Goal: Information Seeking & Learning: Learn about a topic

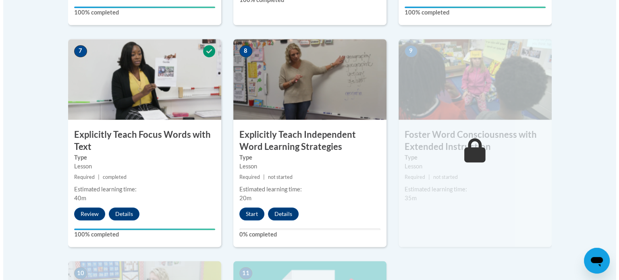
scroll to position [676, 0]
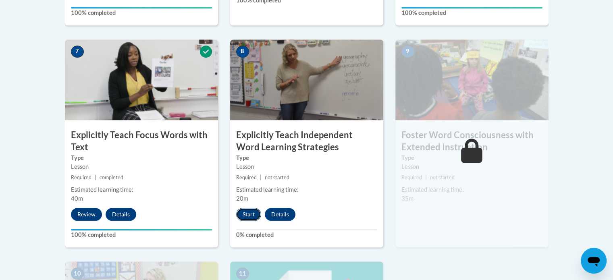
click at [245, 216] on button "Start" at bounding box center [248, 214] width 25 height 13
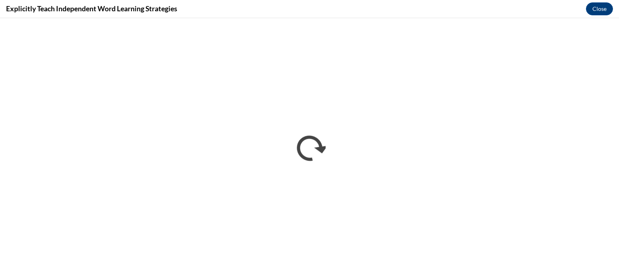
scroll to position [0, 0]
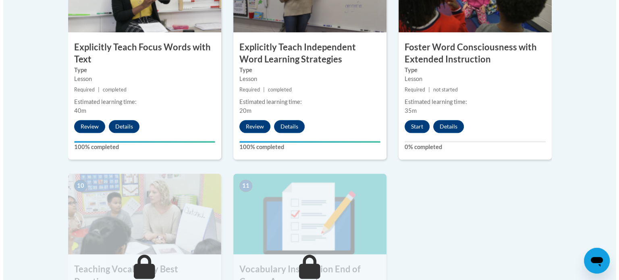
scroll to position [763, 0]
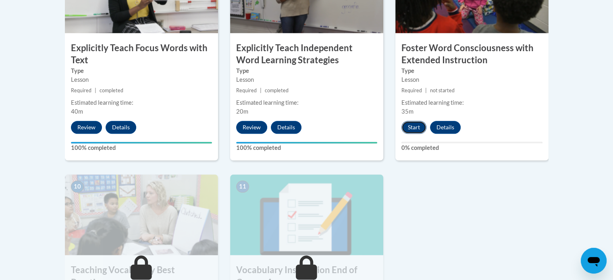
click at [416, 129] on button "Start" at bounding box center [413, 127] width 25 height 13
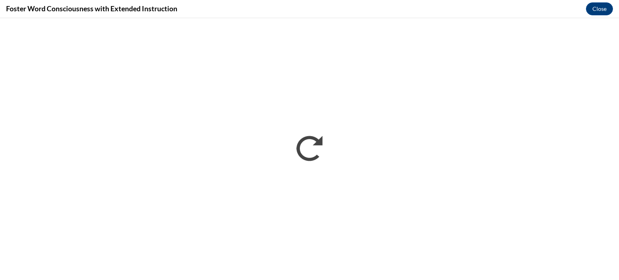
scroll to position [0, 0]
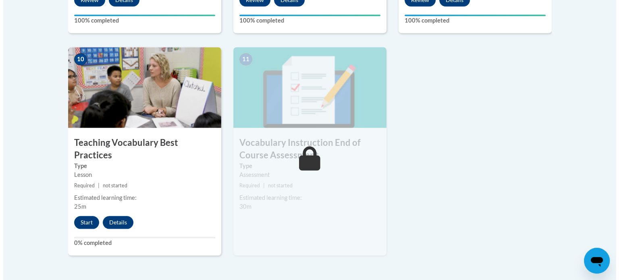
scroll to position [893, 0]
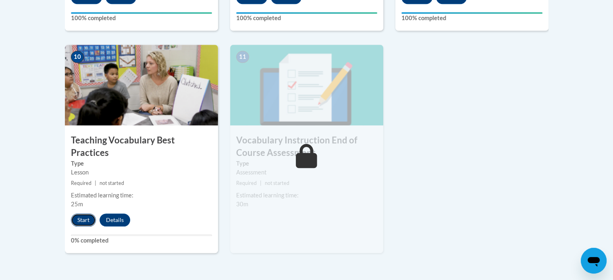
click at [75, 214] on button "Start" at bounding box center [83, 220] width 25 height 13
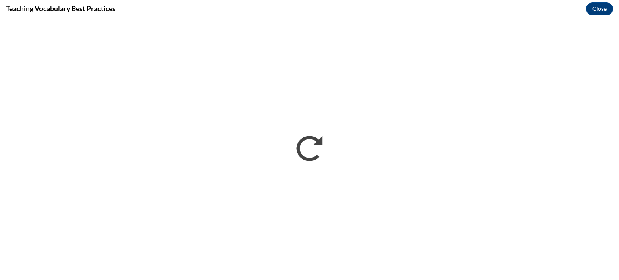
scroll to position [0, 0]
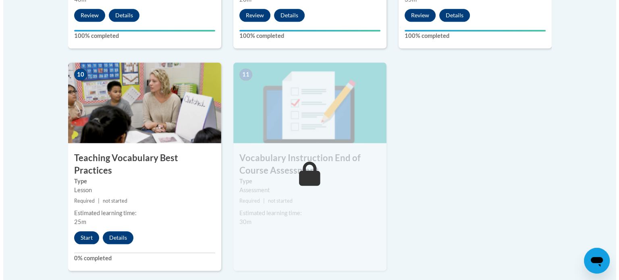
scroll to position [878, 0]
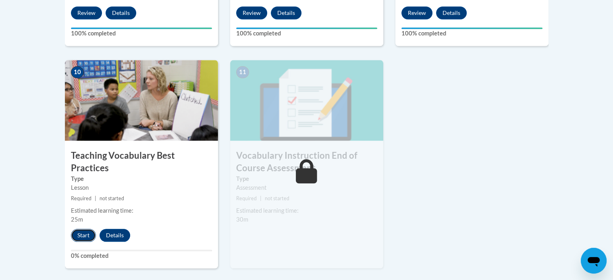
click at [81, 229] on button "Start" at bounding box center [83, 235] width 25 height 13
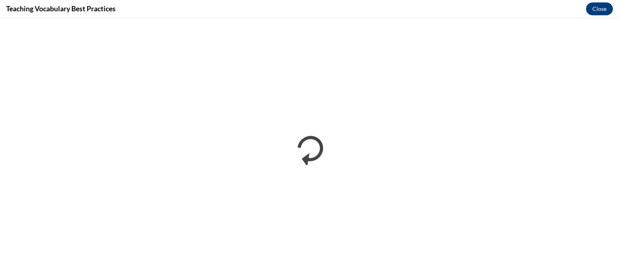
scroll to position [0, 0]
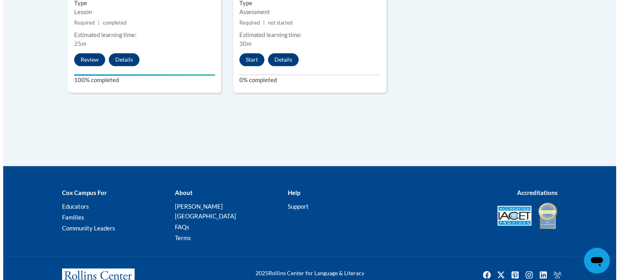
scroll to position [1053, 0]
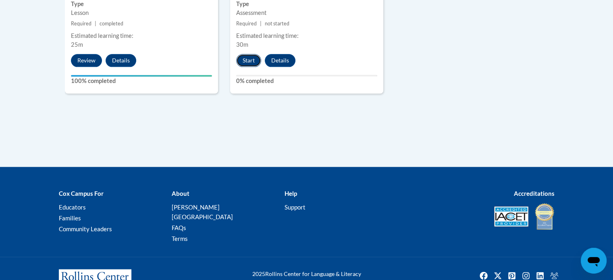
click at [247, 61] on button "Start" at bounding box center [248, 60] width 25 height 13
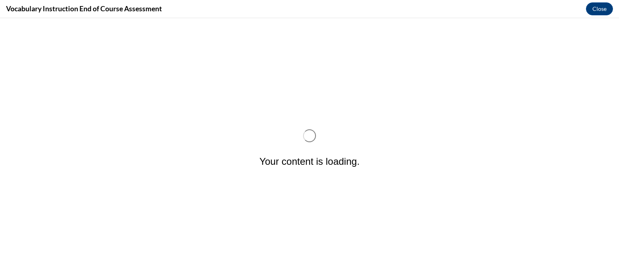
scroll to position [0, 0]
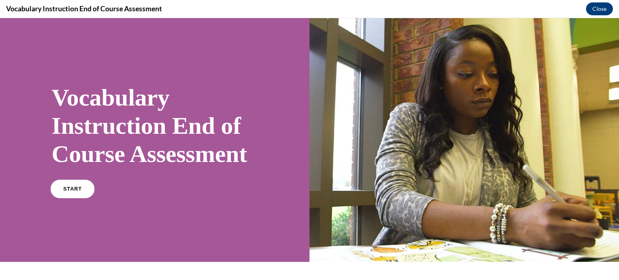
click at [66, 198] on link "START" at bounding box center [72, 189] width 44 height 19
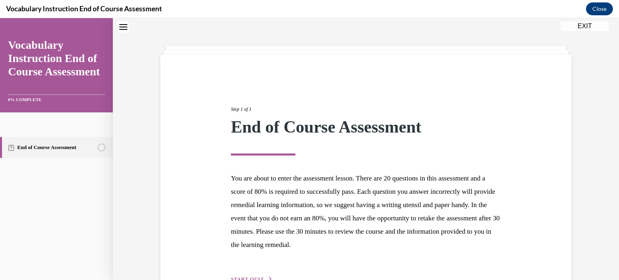
scroll to position [76, 0]
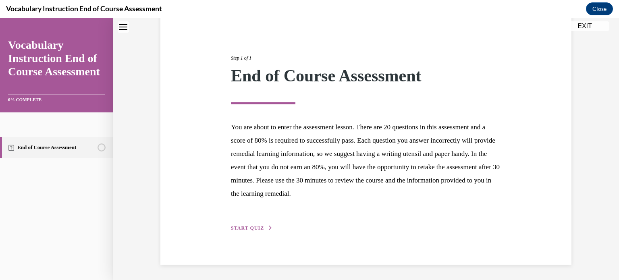
click at [234, 227] on span "START QUIZ" at bounding box center [247, 228] width 33 height 6
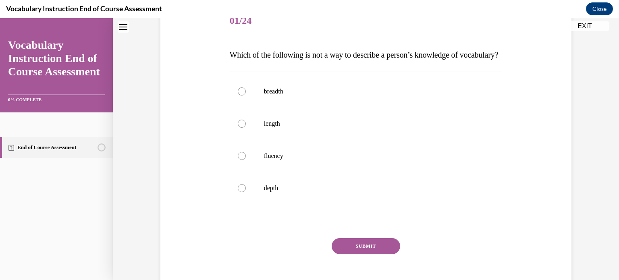
scroll to position [106, 0]
click at [288, 128] on p "length" at bounding box center [373, 124] width 218 height 8
click at [246, 128] on input "length" at bounding box center [242, 124] width 8 height 8
radio input "true"
click at [361, 255] on button "SUBMIT" at bounding box center [366, 247] width 69 height 16
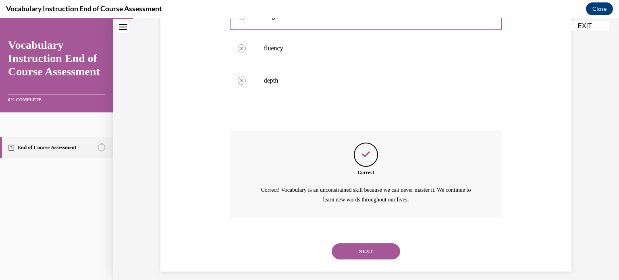
scroll to position [238, 0]
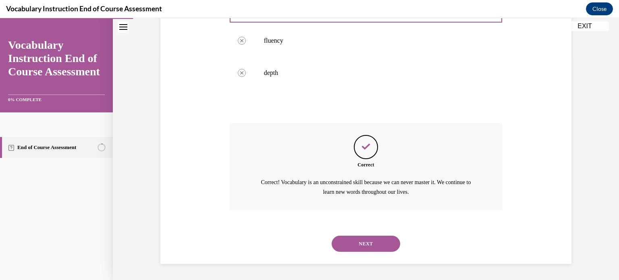
click at [351, 254] on div "NEXT" at bounding box center [366, 244] width 273 height 32
click at [343, 245] on button "NEXT" at bounding box center [366, 244] width 69 height 16
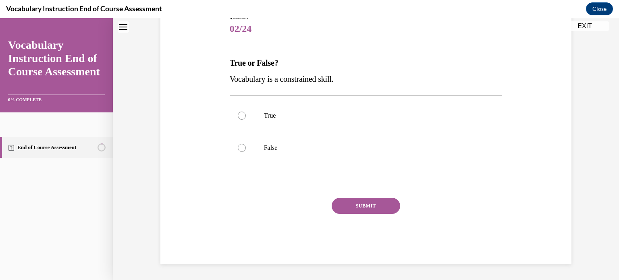
scroll to position [24, 0]
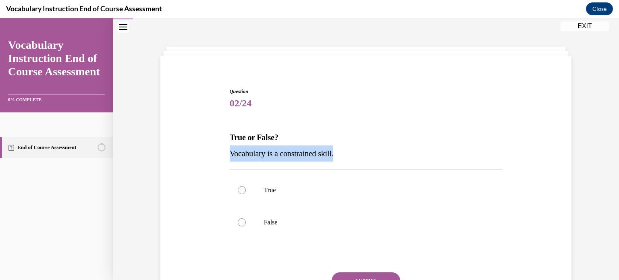
drag, startPoint x: 341, startPoint y: 155, endPoint x: 226, endPoint y: 156, distance: 114.9
click at [228, 156] on div "Question 02/24 True or False? Vocabulary is a constrained skill. True False Inc…" at bounding box center [366, 207] width 277 height 263
copy span "Vocabulary is a constrained skill."
click at [269, 217] on label "False" at bounding box center [366, 222] width 273 height 32
click at [246, 218] on input "False" at bounding box center [242, 222] width 8 height 8
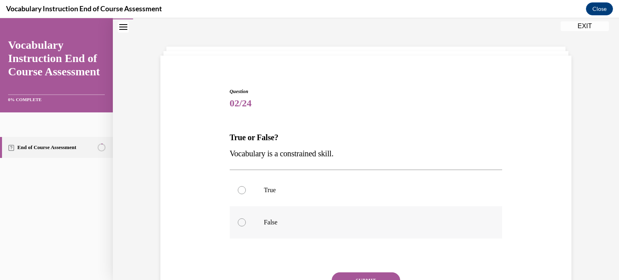
radio input "true"
click at [365, 277] on button "SUBMIT" at bounding box center [366, 280] width 69 height 16
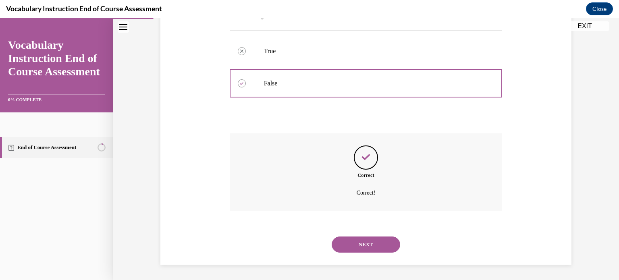
click at [362, 247] on button "NEXT" at bounding box center [366, 245] width 69 height 16
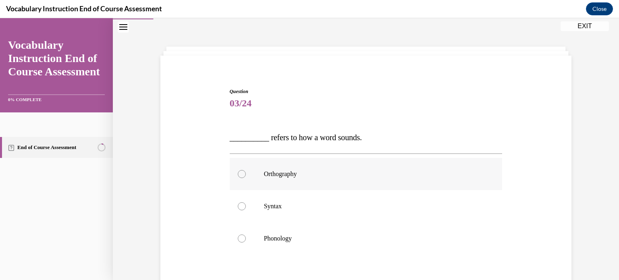
click at [293, 170] on p "Orthography" at bounding box center [373, 174] width 218 height 8
click at [246, 170] on input "Orthography" at bounding box center [242, 174] width 8 height 8
radio input "true"
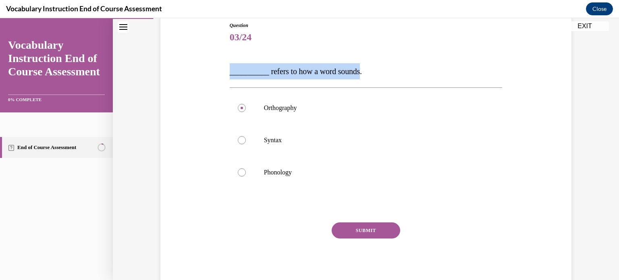
drag, startPoint x: 362, startPoint y: 69, endPoint x: 212, endPoint y: 72, distance: 150.8
click at [212, 72] on div "Question 03/24 __________ refers to how a word sounds. Orthography Syntax Phono…" at bounding box center [365, 143] width 415 height 291
copy span "__________ refers to how a word sounds"
click at [268, 165] on label "Phonology" at bounding box center [366, 172] width 273 height 32
click at [246, 168] on input "Phonology" at bounding box center [242, 172] width 8 height 8
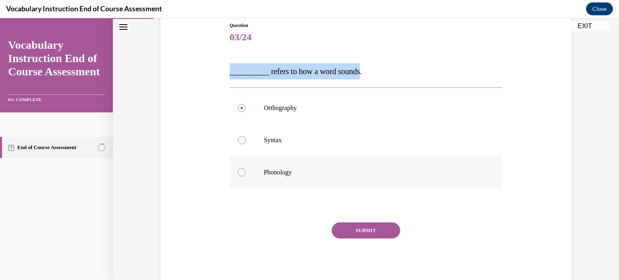
radio input "true"
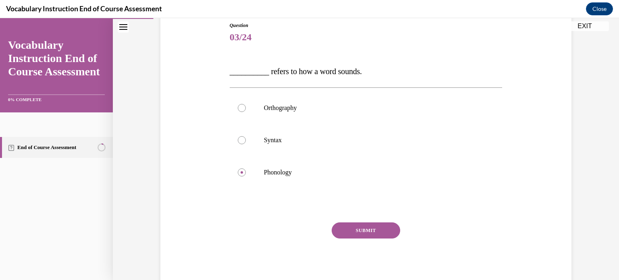
click at [365, 232] on button "SUBMIT" at bounding box center [366, 230] width 69 height 16
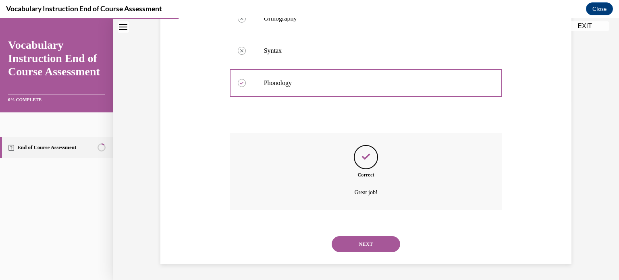
click at [351, 241] on button "NEXT" at bounding box center [366, 244] width 69 height 16
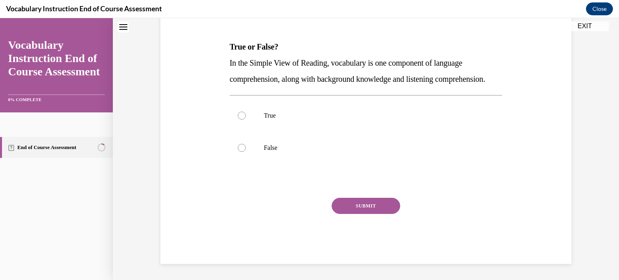
scroll to position [24, 0]
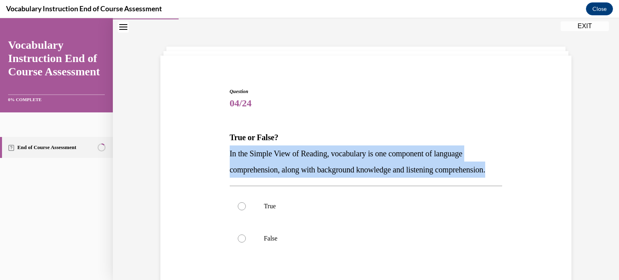
drag, startPoint x: 289, startPoint y: 183, endPoint x: 220, endPoint y: 155, distance: 74.5
click at [220, 155] on div "Question 04/24 True or False? In the Simple View of Reading, vocabulary is one …" at bounding box center [365, 209] width 415 height 291
copy span "In the Simple View of Reading, vocabulary is one component of language comprehe…"
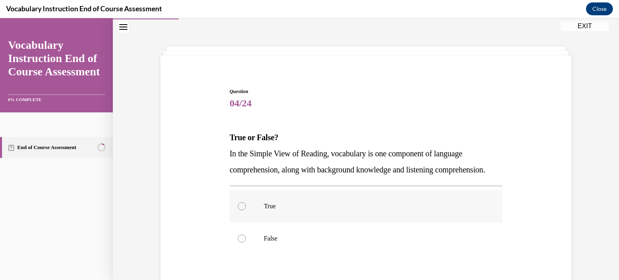
click at [272, 210] on p "True" at bounding box center [373, 206] width 218 height 8
click at [246, 210] on input "True" at bounding box center [242, 206] width 8 height 8
radio input "true"
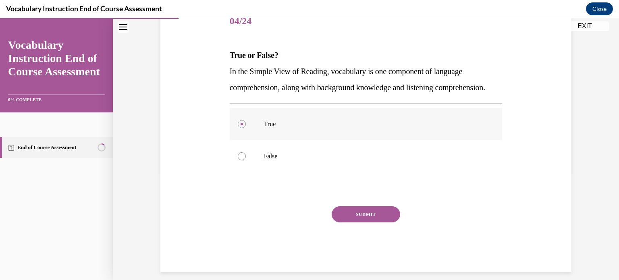
scroll to position [106, 0]
click at [347, 222] on button "SUBMIT" at bounding box center [366, 214] width 69 height 16
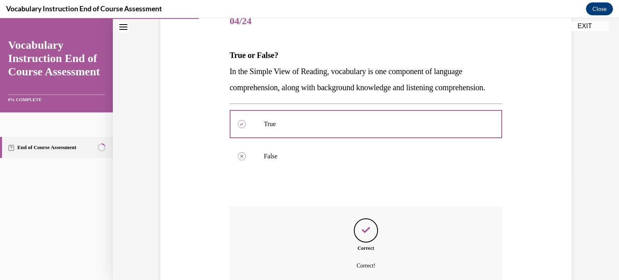
scroll to position [196, 0]
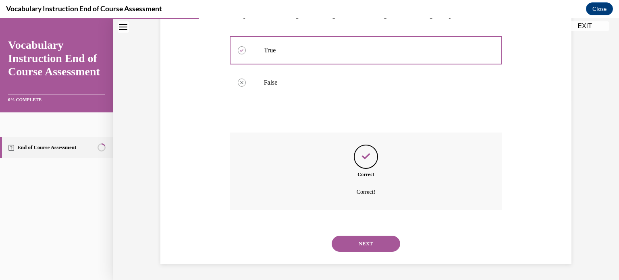
click at [344, 249] on button "NEXT" at bounding box center [366, 244] width 69 height 16
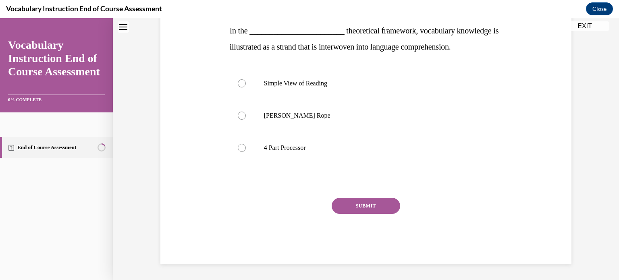
scroll to position [24, 0]
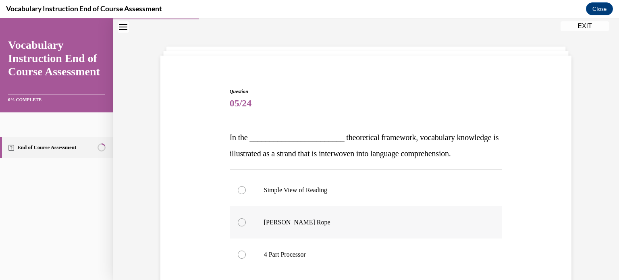
click at [277, 221] on p "Scarborough's Rope" at bounding box center [373, 222] width 218 height 8
click at [246, 221] on input "Scarborough's Rope" at bounding box center [242, 222] width 8 height 8
radio input "true"
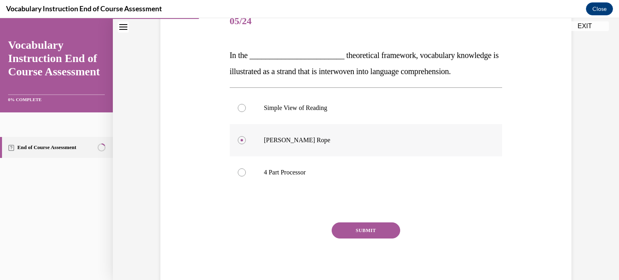
scroll to position [106, 0]
click at [368, 228] on button "SUBMIT" at bounding box center [366, 230] width 69 height 16
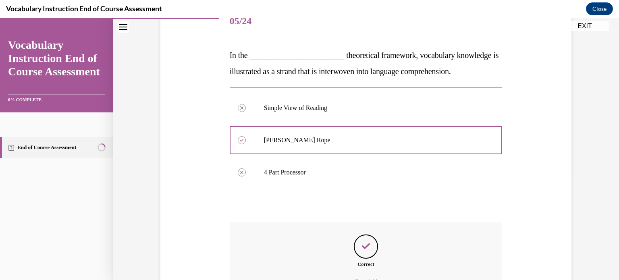
scroll to position [196, 0]
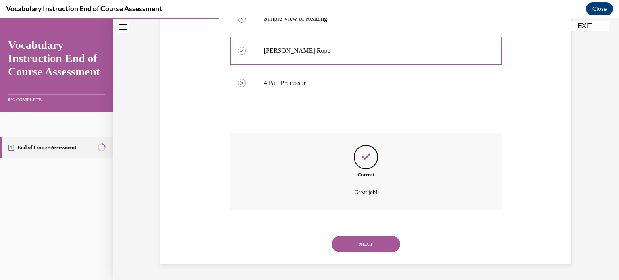
click at [350, 240] on button "NEXT" at bounding box center [366, 244] width 69 height 16
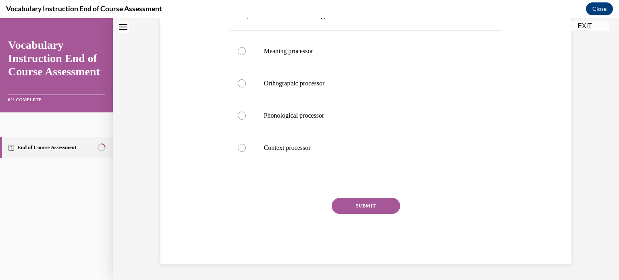
scroll to position [24, 0]
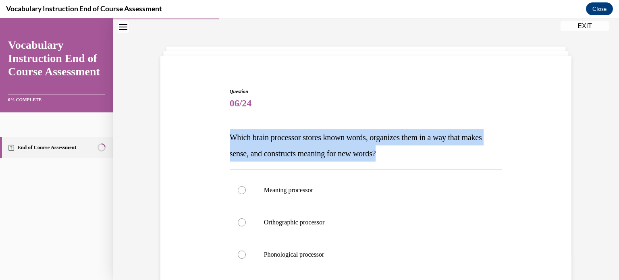
drag, startPoint x: 413, startPoint y: 154, endPoint x: 220, endPoint y: 138, distance: 193.3
click at [220, 138] on div "Question 06/24 Which brain processor stores known words, organizes them in a wa…" at bounding box center [365, 233] width 415 height 339
copy span "Which brain processor stores known words, organizes them in a way that makes se…"
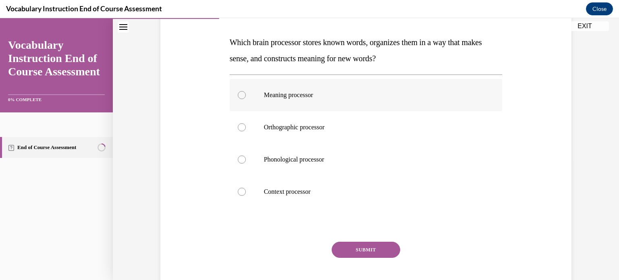
click at [293, 91] on p "Meaning processor" at bounding box center [373, 95] width 218 height 8
click at [246, 91] on input "Meaning processor" at bounding box center [242, 95] width 8 height 8
radio input "true"
click at [359, 246] on button "SUBMIT" at bounding box center [366, 250] width 69 height 16
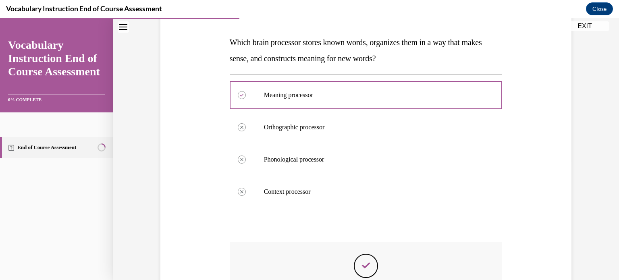
scroll to position [228, 0]
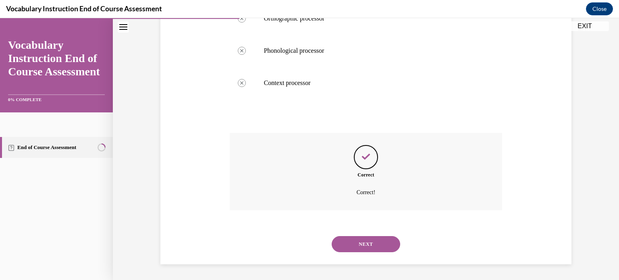
click at [345, 245] on button "NEXT" at bounding box center [366, 244] width 69 height 16
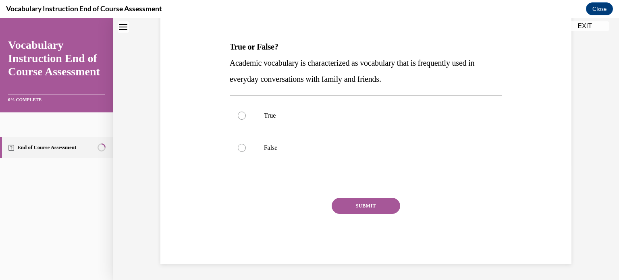
scroll to position [24, 0]
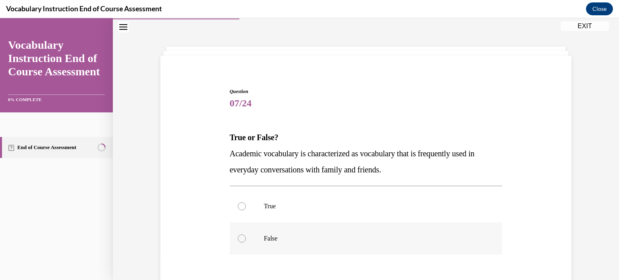
click at [271, 250] on label "False" at bounding box center [366, 238] width 273 height 32
click at [246, 243] on input "False" at bounding box center [242, 239] width 8 height 8
radio input "true"
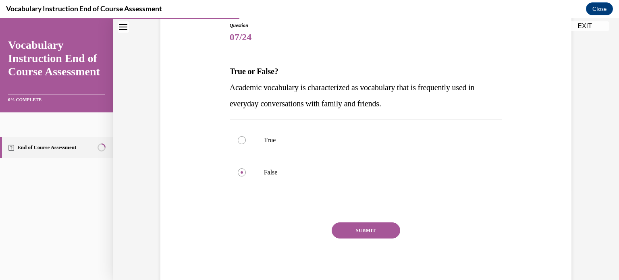
click at [363, 226] on button "SUBMIT" at bounding box center [366, 230] width 69 height 16
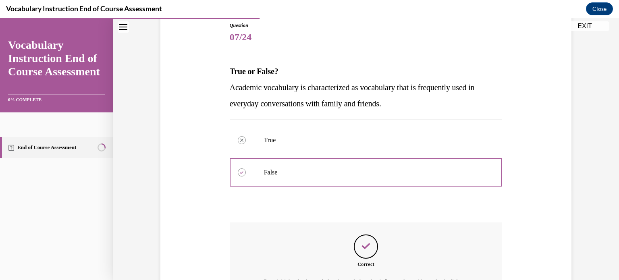
scroll to position [189, 0]
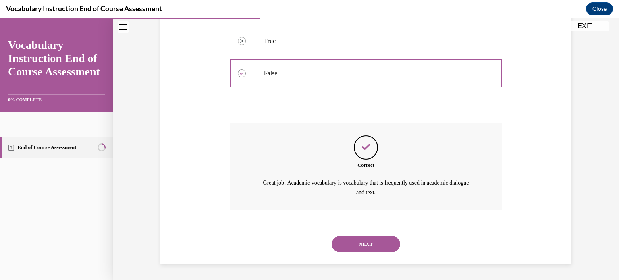
click at [356, 244] on button "NEXT" at bounding box center [366, 244] width 69 height 16
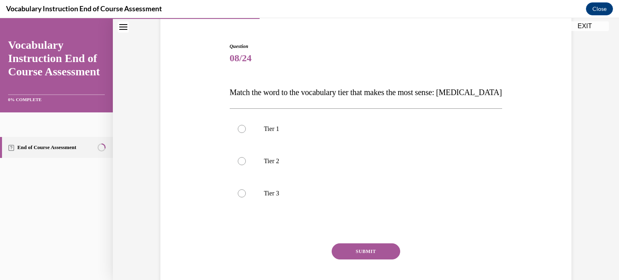
scroll to position [74, 0]
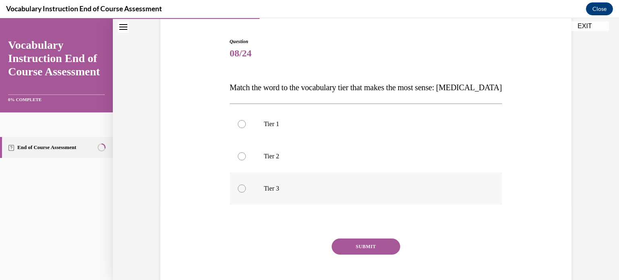
click at [253, 190] on label "Tier 3" at bounding box center [366, 189] width 273 height 32
click at [246, 190] on input "Tier 3" at bounding box center [242, 189] width 8 height 8
radio input "true"
click at [362, 252] on button "SUBMIT" at bounding box center [366, 247] width 69 height 16
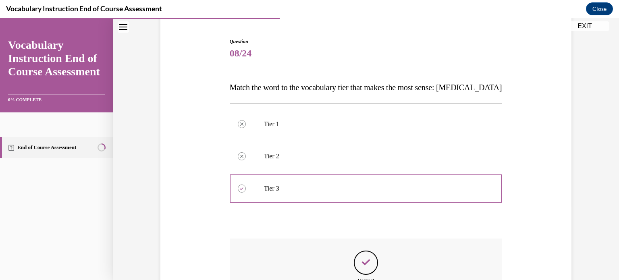
scroll to position [180, 0]
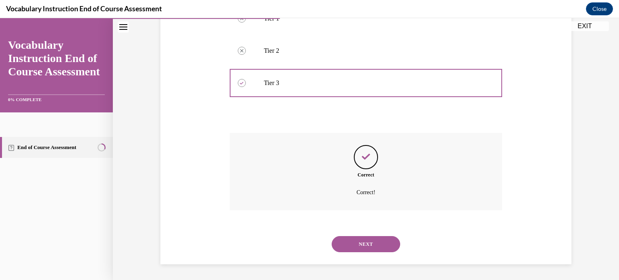
click at [360, 245] on button "NEXT" at bounding box center [366, 244] width 69 height 16
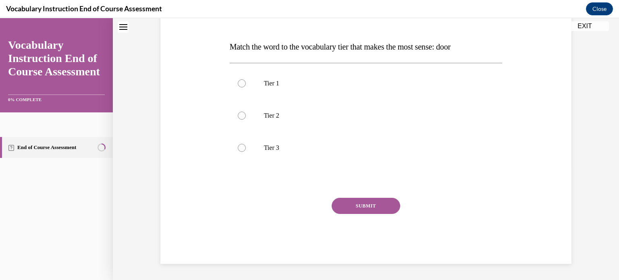
scroll to position [24, 0]
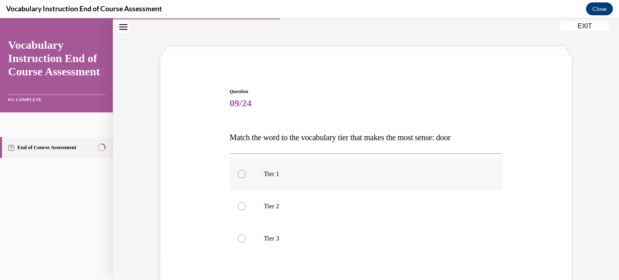
click at [282, 179] on label "Tier 1" at bounding box center [366, 174] width 273 height 32
click at [246, 178] on input "Tier 1" at bounding box center [242, 174] width 8 height 8
radio input "true"
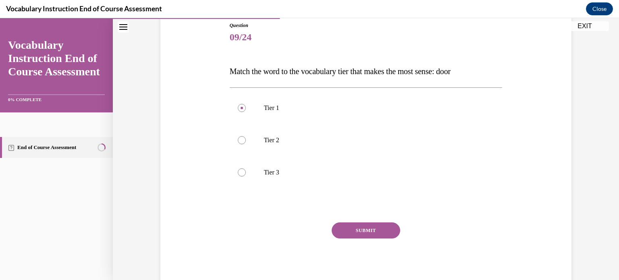
click at [358, 231] on button "SUBMIT" at bounding box center [366, 230] width 69 height 16
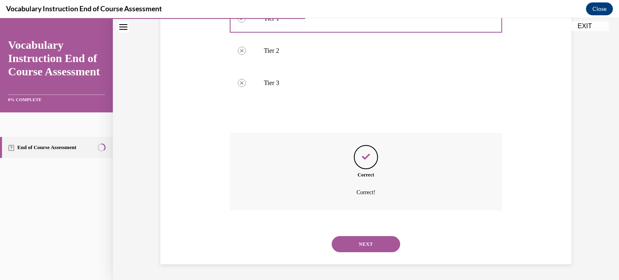
click at [357, 241] on button "NEXT" at bounding box center [366, 244] width 69 height 16
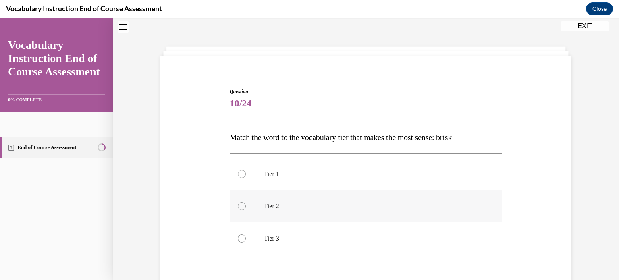
click at [293, 212] on label "Tier 2" at bounding box center [366, 206] width 273 height 32
click at [246, 210] on input "Tier 2" at bounding box center [242, 206] width 8 height 8
radio input "true"
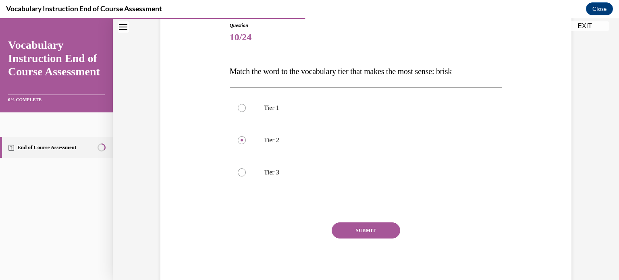
scroll to position [90, 0]
click at [362, 232] on button "SUBMIT" at bounding box center [366, 230] width 69 height 16
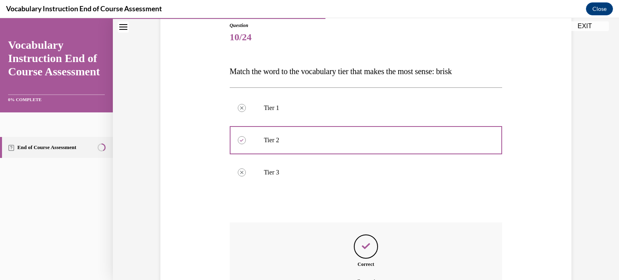
scroll to position [180, 0]
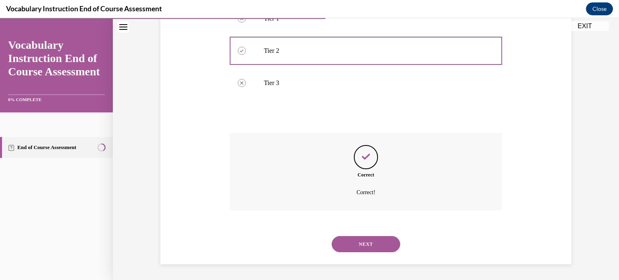
click at [360, 241] on button "NEXT" at bounding box center [366, 244] width 69 height 16
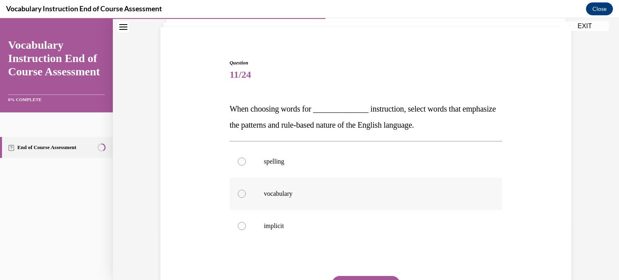
scroll to position [53, 0]
click at [278, 164] on p "spelling" at bounding box center [373, 161] width 218 height 8
click at [246, 164] on input "spelling" at bounding box center [242, 161] width 8 height 8
radio input "true"
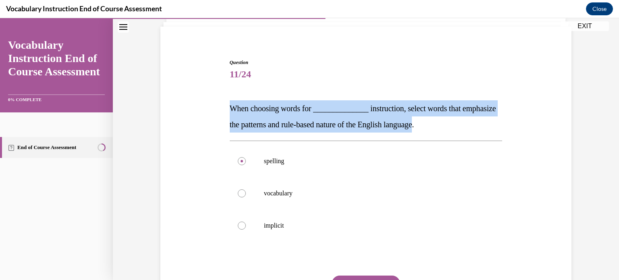
drag, startPoint x: 466, startPoint y: 121, endPoint x: 219, endPoint y: 91, distance: 248.4
click at [219, 91] on div "Question 11/24 When choosing words for ______________ instruction, select words…" at bounding box center [365, 188] width 415 height 307
copy span "When choosing words for ______________ instruction, select words that emphasize…"
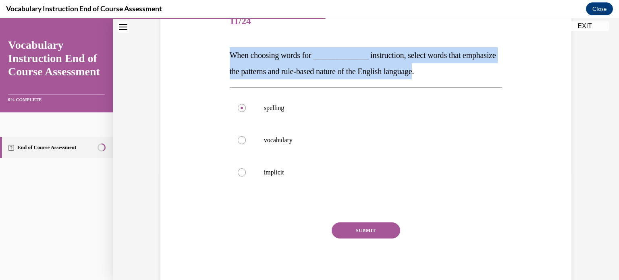
click at [357, 230] on button "SUBMIT" at bounding box center [366, 230] width 69 height 16
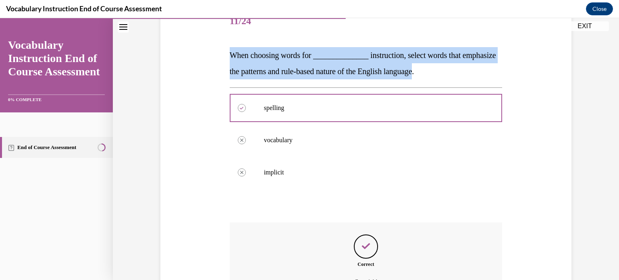
scroll to position [196, 0]
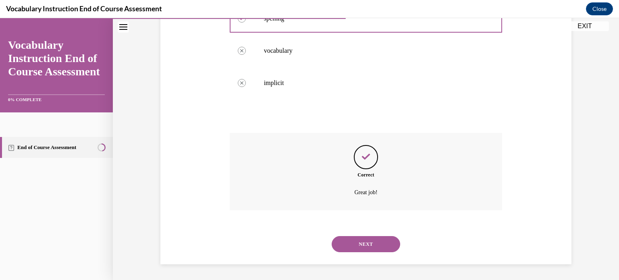
click at [355, 248] on button "NEXT" at bounding box center [366, 244] width 69 height 16
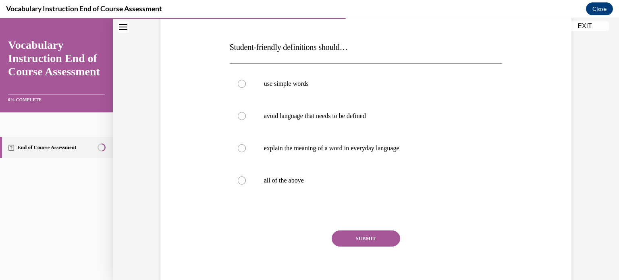
scroll to position [115, 0]
click at [349, 143] on label "explain the meaning of a word in everyday language" at bounding box center [366, 148] width 273 height 32
click at [246, 144] on input "explain the meaning of a word in everyday language" at bounding box center [242, 148] width 8 height 8
radio input "true"
click at [298, 185] on label "all of the above" at bounding box center [366, 180] width 273 height 32
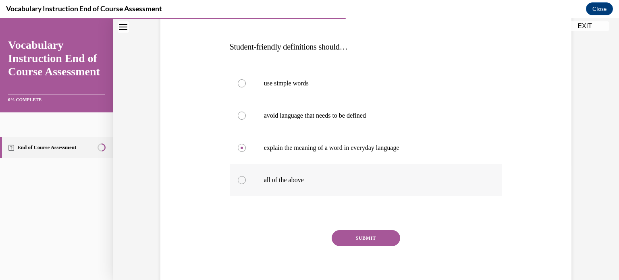
click at [246, 184] on input "all of the above" at bounding box center [242, 180] width 8 height 8
radio input "true"
click at [355, 238] on button "SUBMIT" at bounding box center [366, 238] width 69 height 16
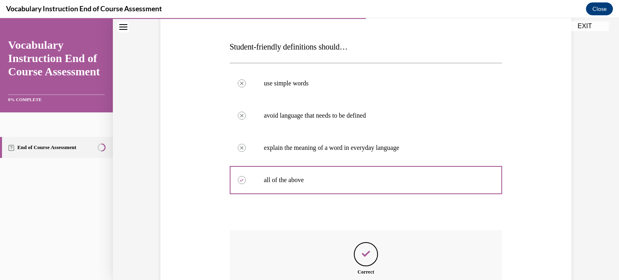
scroll to position [212, 0]
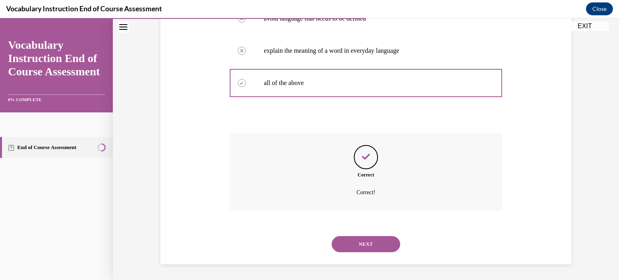
click at [350, 241] on button "NEXT" at bounding box center [366, 244] width 69 height 16
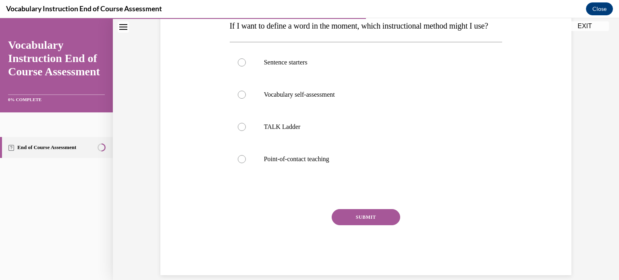
scroll to position [139, 0]
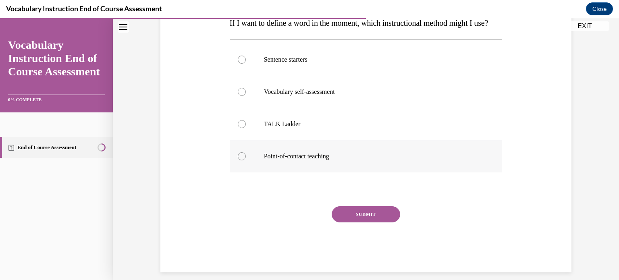
click at [332, 160] on p "Point-of-contact teaching" at bounding box center [373, 156] width 218 height 8
click at [246, 160] on input "Point-of-contact teaching" at bounding box center [242, 156] width 8 height 8
radio input "true"
click at [358, 222] on button "SUBMIT" at bounding box center [366, 214] width 69 height 16
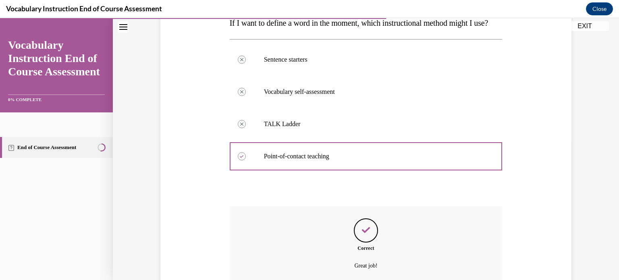
scroll to position [228, 0]
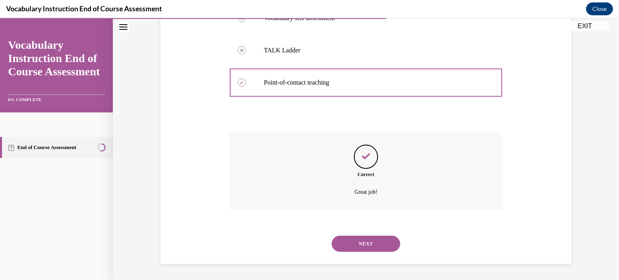
click at [366, 245] on button "NEXT" at bounding box center [366, 244] width 69 height 16
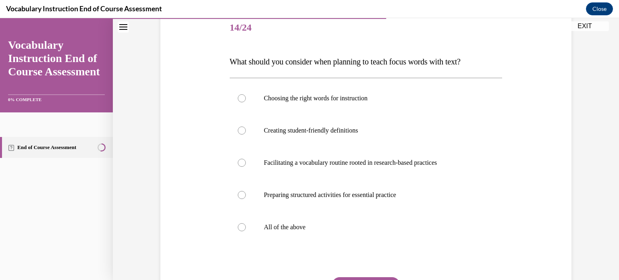
scroll to position [100, 0]
click at [268, 236] on label "All of the above" at bounding box center [366, 227] width 273 height 32
click at [246, 231] on input "All of the above" at bounding box center [242, 227] width 8 height 8
radio input "true"
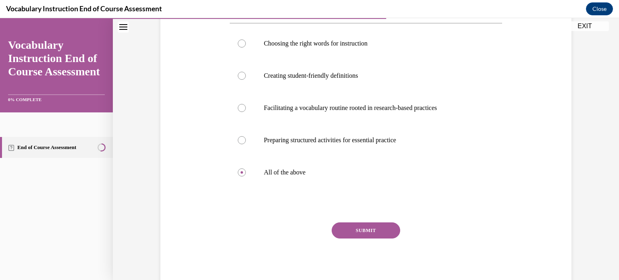
click at [346, 230] on button "SUBMIT" at bounding box center [366, 230] width 69 height 16
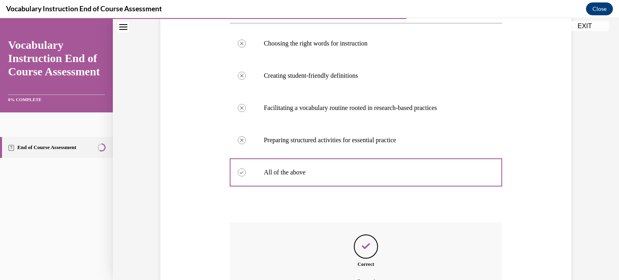
scroll to position [244, 0]
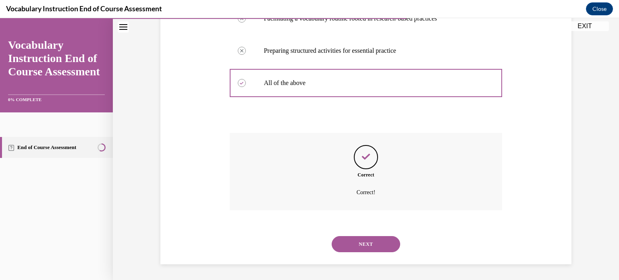
click at [365, 241] on button "NEXT" at bounding box center [366, 244] width 69 height 16
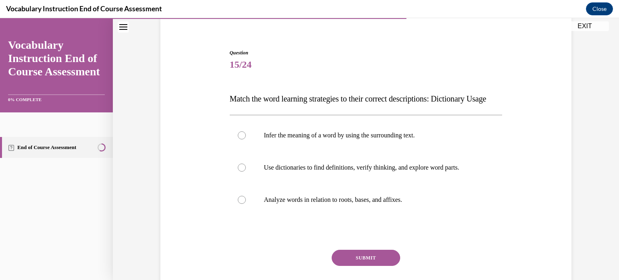
scroll to position [63, 0]
click at [455, 184] on label "Use dictionaries to find definitions, verify thinking, and explore word parts." at bounding box center [366, 168] width 273 height 32
click at [246, 172] on input "Use dictionaries to find definitions, verify thinking, and explore word parts." at bounding box center [242, 168] width 8 height 8
radio input "true"
click at [373, 266] on button "SUBMIT" at bounding box center [366, 258] width 69 height 16
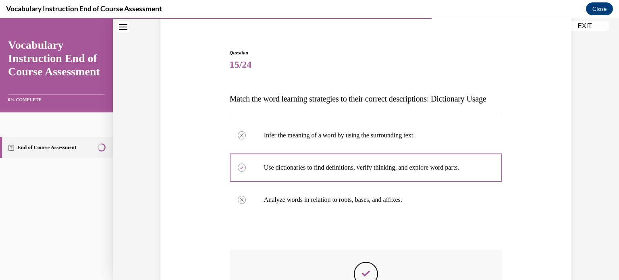
scroll to position [196, 0]
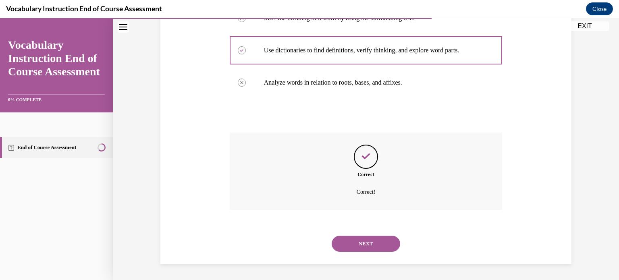
click at [337, 244] on button "NEXT" at bounding box center [366, 244] width 69 height 16
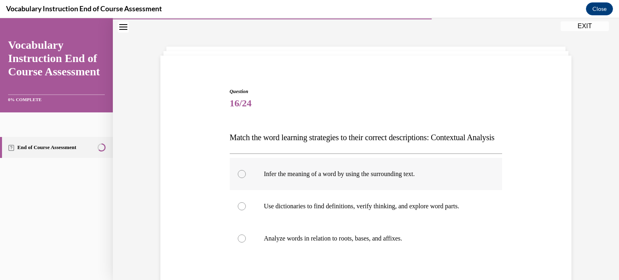
click at [389, 180] on label "Infer the meaning of a word by using the surrounding text." at bounding box center [366, 174] width 273 height 32
click at [246, 178] on input "Infer the meaning of a word by using the surrounding text." at bounding box center [242, 174] width 8 height 8
radio input "true"
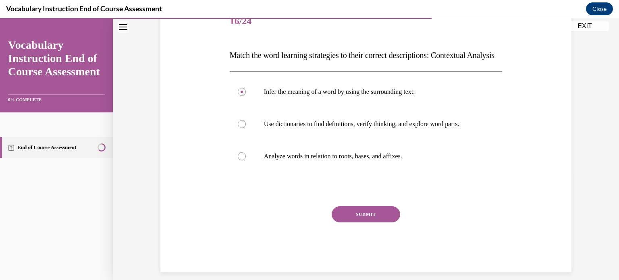
click at [361, 222] on button "SUBMIT" at bounding box center [366, 214] width 69 height 16
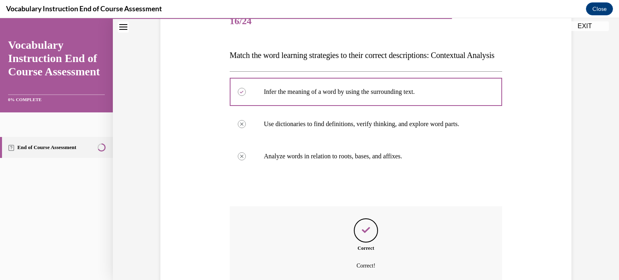
scroll to position [196, 0]
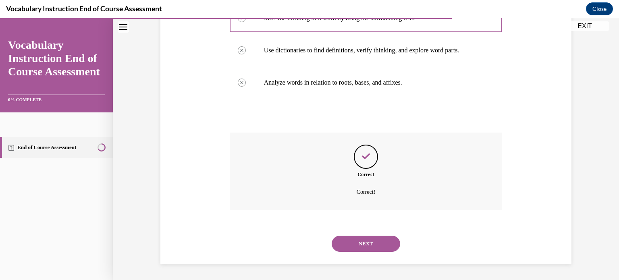
click at [340, 241] on button "NEXT" at bounding box center [366, 244] width 69 height 16
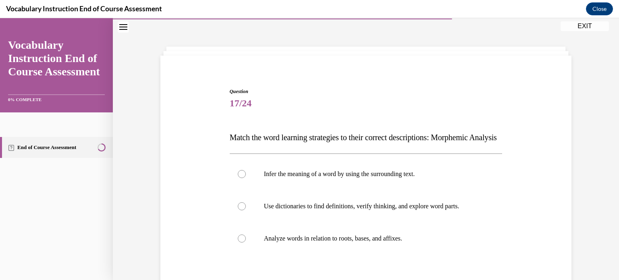
click at [340, 241] on label "Analyze words in relation to roots, bases, and affixes." at bounding box center [366, 238] width 273 height 32
click at [246, 241] on input "Analyze words in relation to roots, bases, and affixes." at bounding box center [242, 239] width 8 height 8
radio input "true"
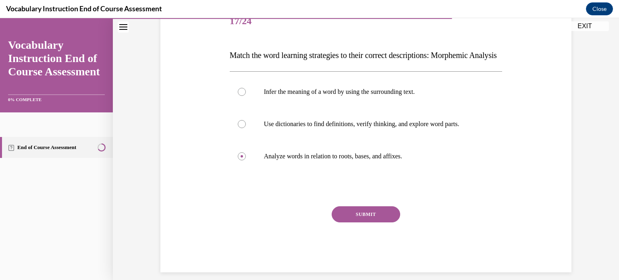
click at [351, 238] on div "SUBMIT NEXT" at bounding box center [366, 239] width 273 height 66
click at [356, 222] on button "SUBMIT" at bounding box center [366, 214] width 69 height 16
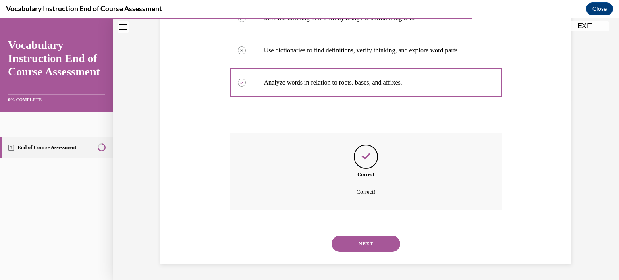
click at [358, 243] on button "NEXT" at bounding box center [366, 244] width 69 height 16
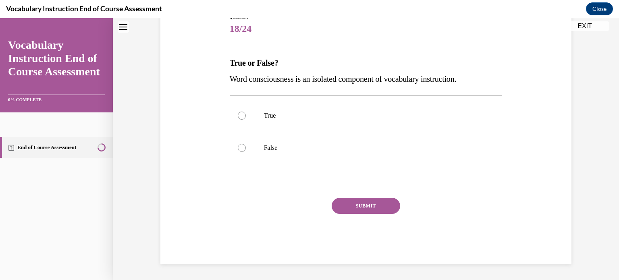
scroll to position [24, 0]
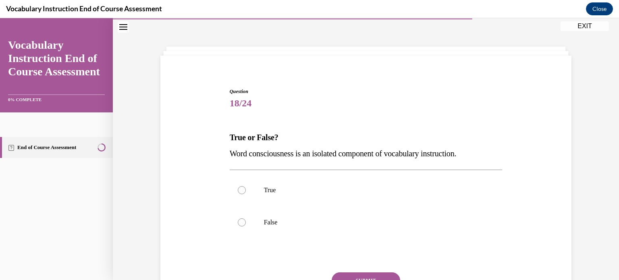
drag, startPoint x: 222, startPoint y: 150, endPoint x: 480, endPoint y: 151, distance: 258.8
click at [480, 151] on div "Question 18/24 True or False? Word consciousness is an isolated component of vo…" at bounding box center [365, 201] width 415 height 275
copy span "Word consciousness is an isolated component of vocabulary instruction."
click at [249, 222] on label "False" at bounding box center [366, 222] width 273 height 32
click at [246, 222] on input "False" at bounding box center [242, 222] width 8 height 8
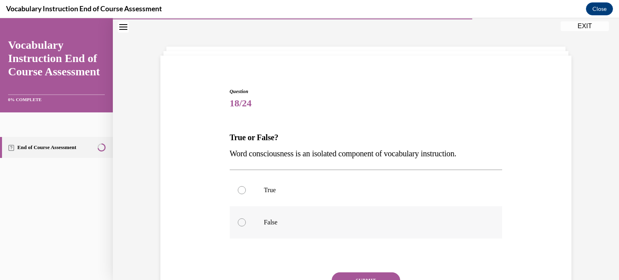
radio input "true"
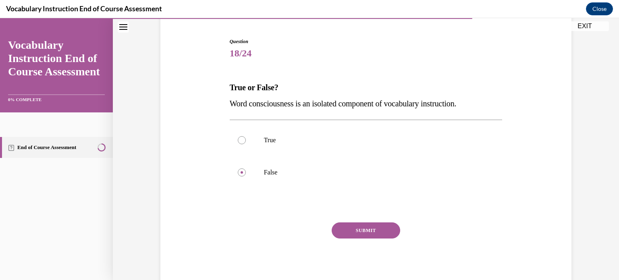
click at [360, 230] on button "SUBMIT" at bounding box center [366, 230] width 69 height 16
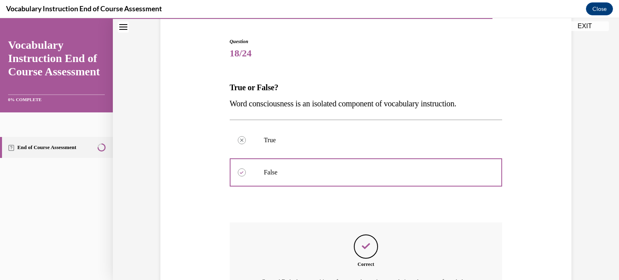
scroll to position [173, 0]
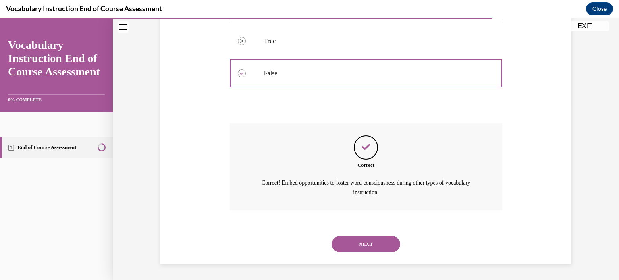
click at [363, 243] on button "NEXT" at bounding box center [366, 244] width 69 height 16
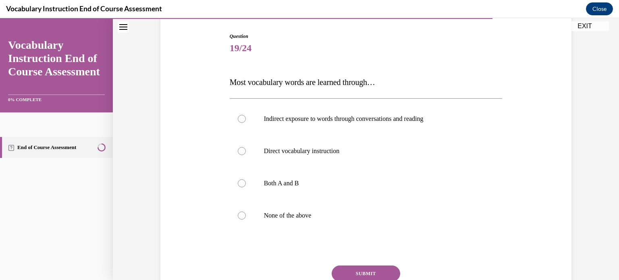
scroll to position [80, 0]
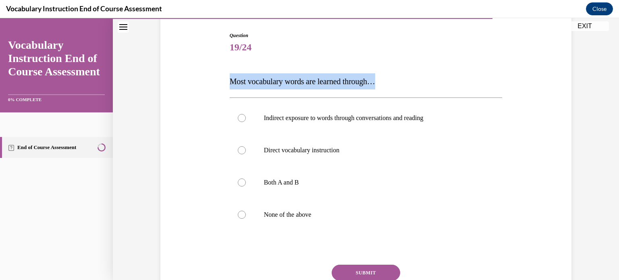
drag, startPoint x: 383, startPoint y: 80, endPoint x: 210, endPoint y: 85, distance: 172.6
click at [210, 85] on div "Question 19/24 Most vocabulary words are learned through… Indirect exposure to …" at bounding box center [365, 169] width 415 height 323
copy span "Most vocabulary words are learned through…"
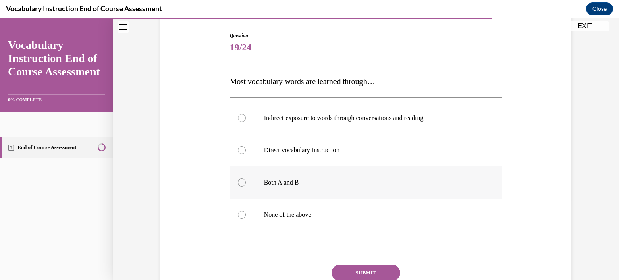
click at [272, 184] on p "Both A and B" at bounding box center [373, 183] width 218 height 8
click at [246, 184] on input "Both A and B" at bounding box center [242, 183] width 8 height 8
radio input "true"
click at [363, 267] on button "SUBMIT" at bounding box center [366, 273] width 69 height 16
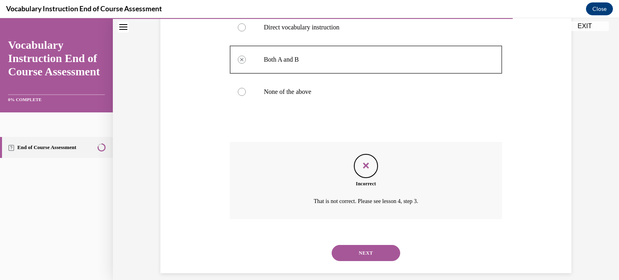
scroll to position [212, 0]
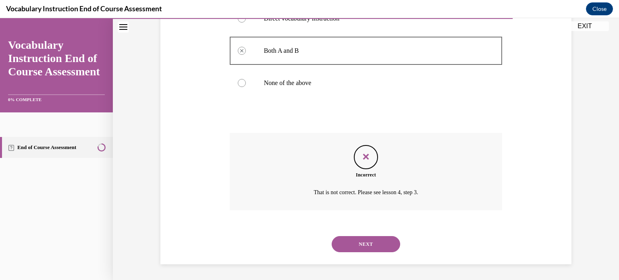
click at [354, 245] on button "NEXT" at bounding box center [366, 244] width 69 height 16
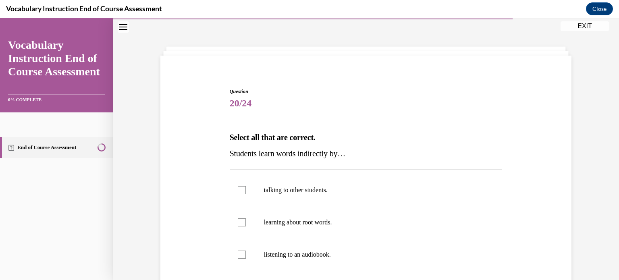
scroll to position [82, 0]
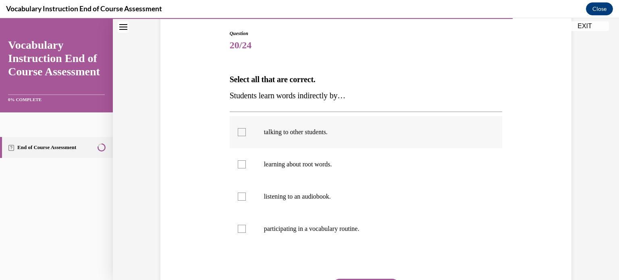
click at [322, 140] on label "talking to other students." at bounding box center [366, 132] width 273 height 32
click at [246, 136] on input "talking to other students." at bounding box center [242, 132] width 8 height 8
checkbox input "true"
click at [321, 202] on label "listening to an audiobook." at bounding box center [366, 197] width 273 height 32
click at [246, 201] on input "listening to an audiobook." at bounding box center [242, 197] width 8 height 8
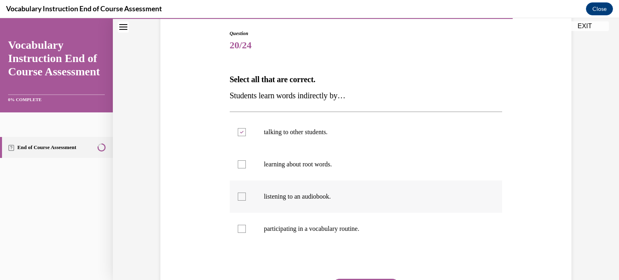
checkbox input "true"
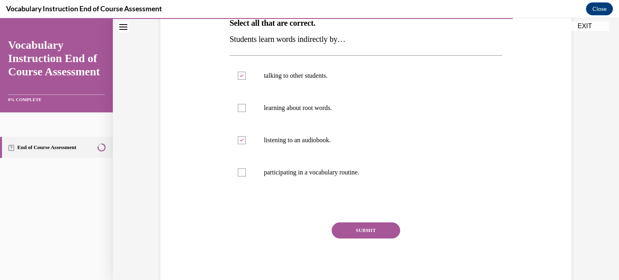
click at [347, 234] on button "SUBMIT" at bounding box center [366, 230] width 69 height 16
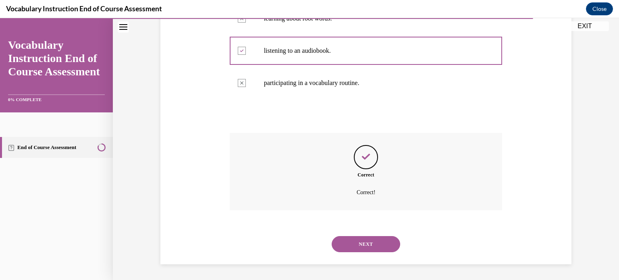
click at [350, 241] on button "NEXT" at bounding box center [366, 244] width 69 height 16
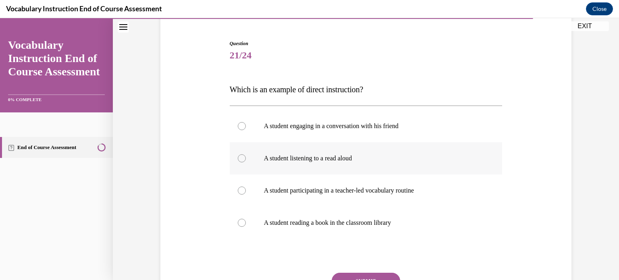
scroll to position [78, 0]
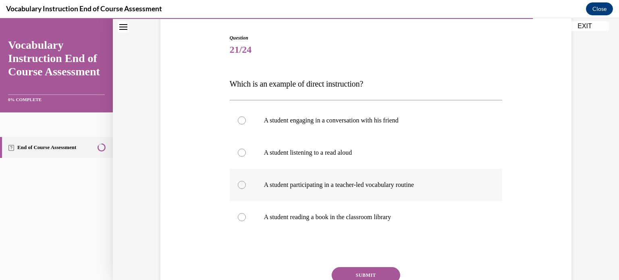
click at [395, 186] on p "A student participating in a teacher-led vocabulary routine" at bounding box center [373, 185] width 218 height 8
click at [246, 186] on input "A student participating in a teacher-led vocabulary routine" at bounding box center [242, 185] width 8 height 8
radio input "true"
click at [368, 266] on div "Question 21/24 Which is an example of direct instruction? A student engaging in…" at bounding box center [366, 183] width 273 height 299
click at [368, 270] on button "SUBMIT" at bounding box center [366, 275] width 69 height 16
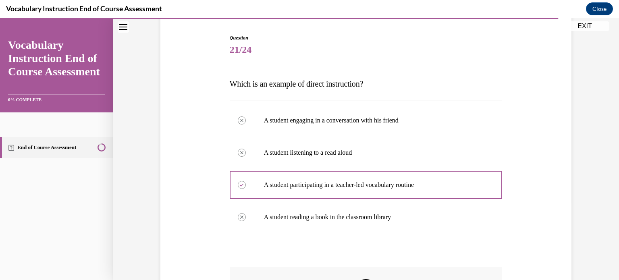
scroll to position [212, 0]
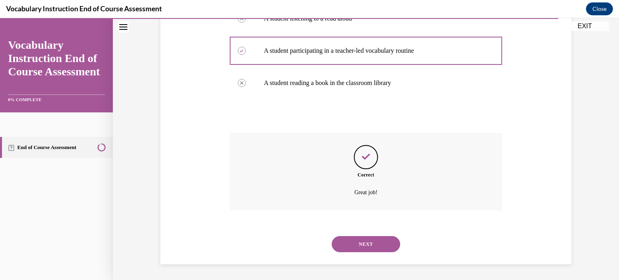
click at [350, 245] on button "NEXT" at bounding box center [366, 244] width 69 height 16
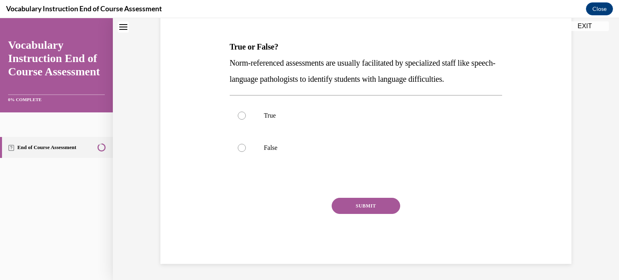
scroll to position [24, 0]
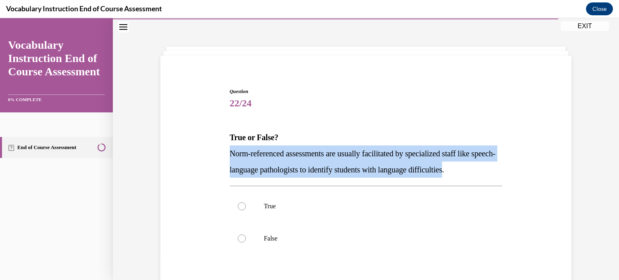
drag, startPoint x: 486, startPoint y: 171, endPoint x: 223, endPoint y: 152, distance: 263.5
click at [223, 152] on div "Question 22/24 True or False? Norm-referenced assessments are usually facilitat…" at bounding box center [365, 209] width 415 height 291
copy span "Norm-referenced assessments are usually facilitated by specialized staff like s…"
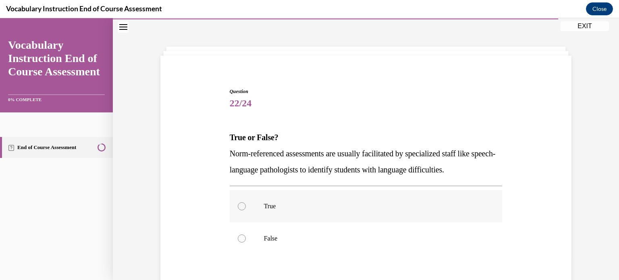
click at [266, 213] on label "True" at bounding box center [366, 206] width 273 height 32
click at [246, 210] on input "True" at bounding box center [242, 206] width 8 height 8
radio input "true"
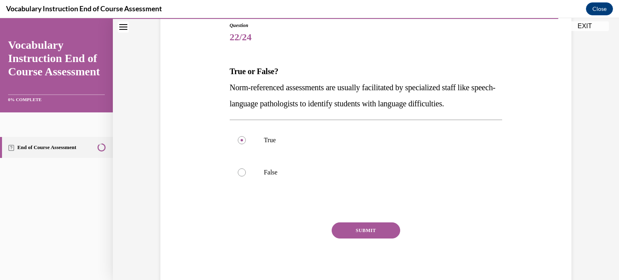
click at [368, 229] on button "SUBMIT" at bounding box center [366, 230] width 69 height 16
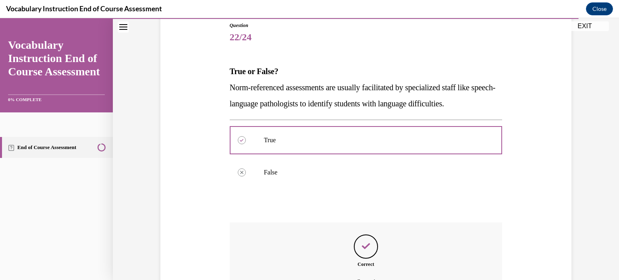
scroll to position [180, 0]
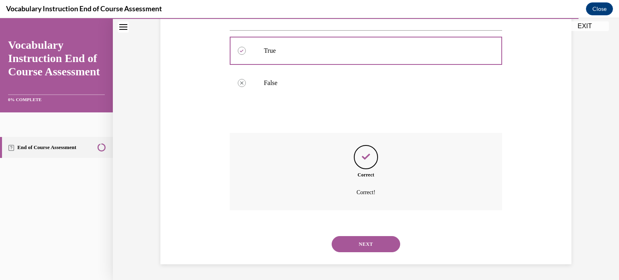
click at [357, 240] on button "NEXT" at bounding box center [366, 244] width 69 height 16
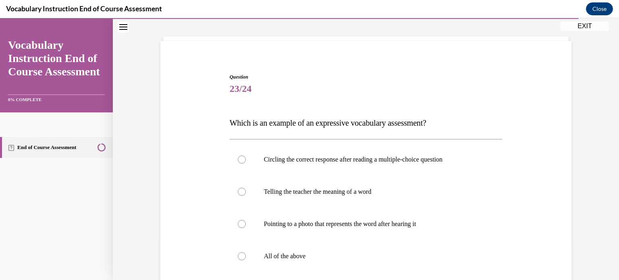
scroll to position [69, 0]
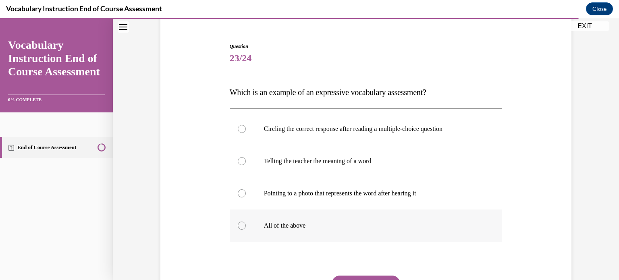
click at [285, 229] on p "All of the above" at bounding box center [373, 226] width 218 height 8
click at [246, 229] on input "All of the above" at bounding box center [242, 226] width 8 height 8
radio input "true"
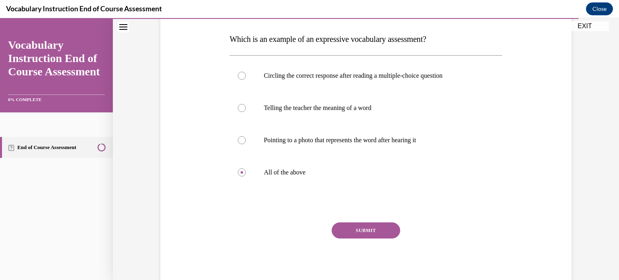
click at [372, 234] on button "SUBMIT" at bounding box center [366, 230] width 69 height 16
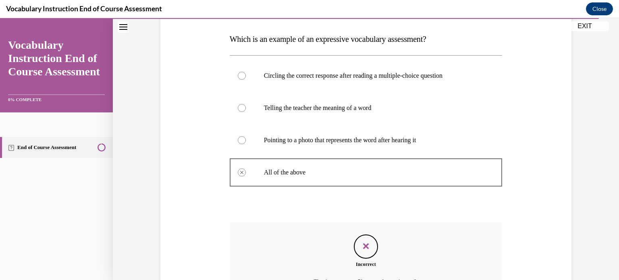
scroll to position [212, 0]
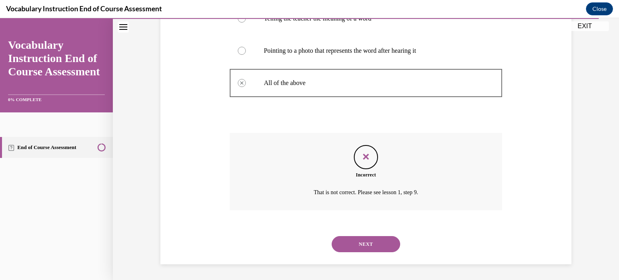
click at [368, 245] on button "NEXT" at bounding box center [366, 244] width 69 height 16
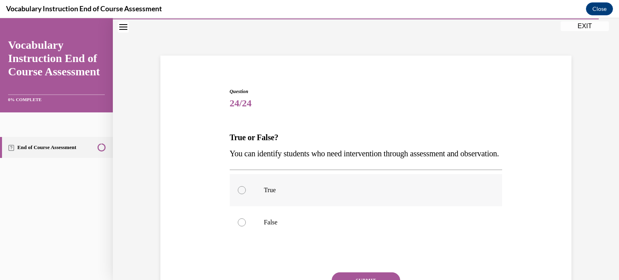
click at [266, 196] on label "True" at bounding box center [366, 190] width 273 height 32
click at [246, 194] on input "True" at bounding box center [242, 190] width 8 height 8
radio input "true"
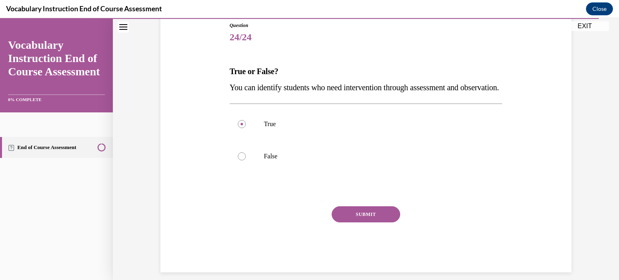
click at [361, 222] on button "SUBMIT" at bounding box center [366, 214] width 69 height 16
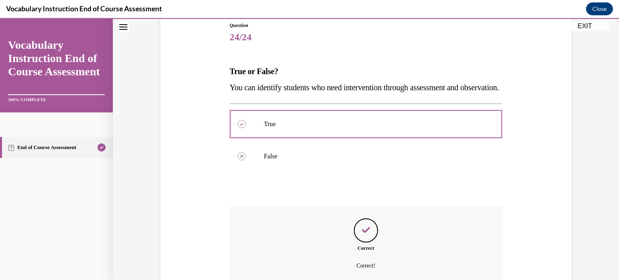
scroll to position [180, 0]
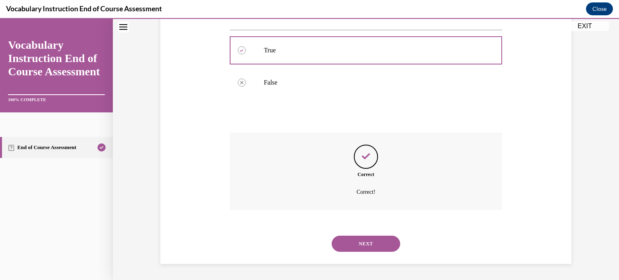
click at [355, 243] on button "NEXT" at bounding box center [366, 244] width 69 height 16
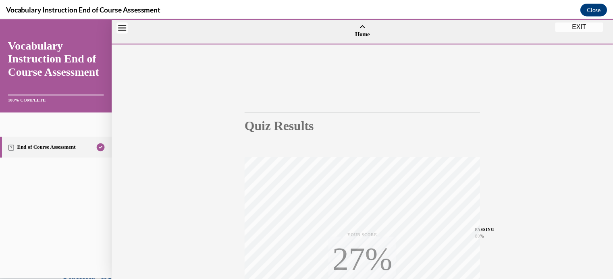
scroll to position [151, 0]
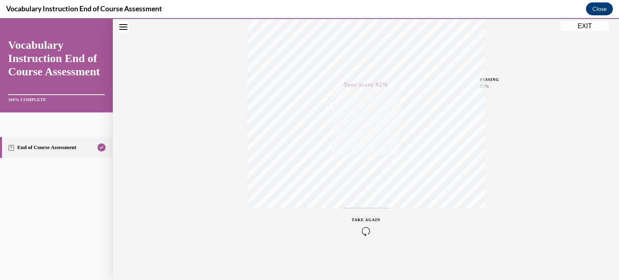
click at [586, 26] on button "EXIT" at bounding box center [585, 26] width 48 height 10
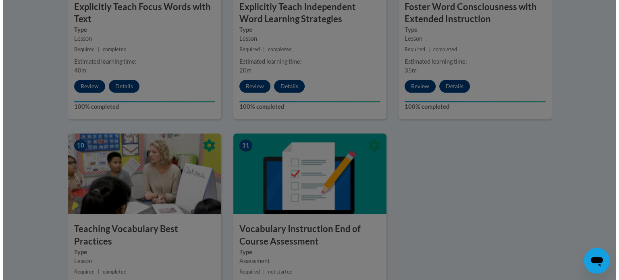
scroll to position [1072, 0]
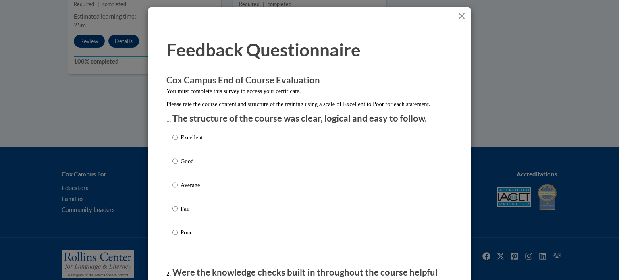
click at [183, 142] on p "Excellent" at bounding box center [192, 137] width 22 height 9
click at [178, 142] on input "Excellent" at bounding box center [175, 137] width 5 height 9
radio input "true"
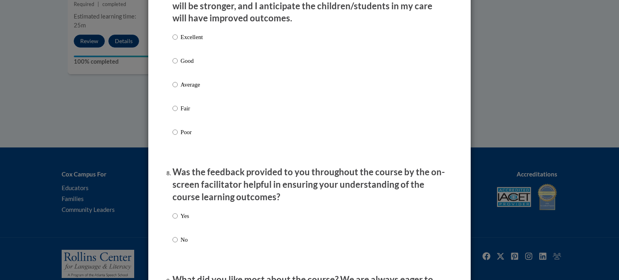
scroll to position [1398, 0]
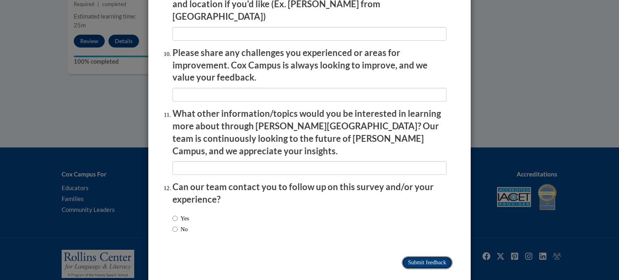
click at [431, 256] on input "Submit feedback" at bounding box center [427, 262] width 51 height 13
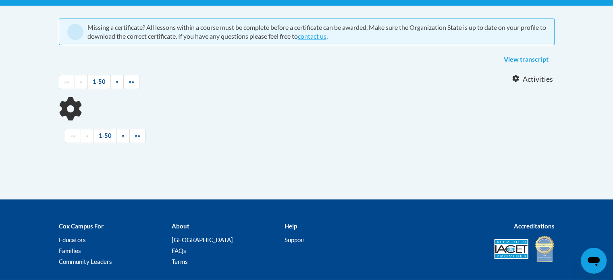
scroll to position [213, 0]
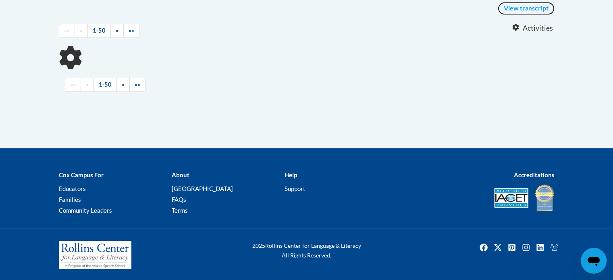
click at [508, 8] on link "View transcript" at bounding box center [526, 8] width 57 height 13
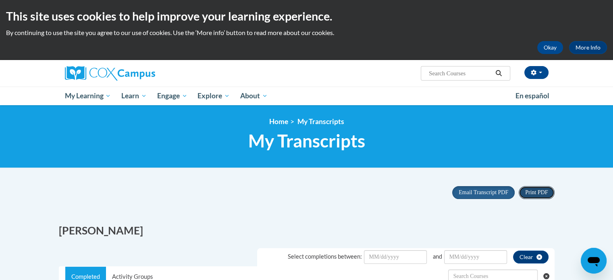
click at [544, 191] on span "Print PDF" at bounding box center [536, 192] width 23 height 6
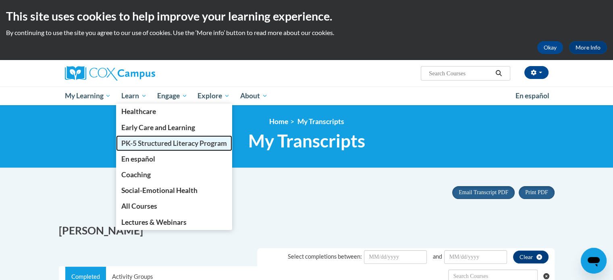
click at [150, 148] on link "PK-5 Structured Literacy Program" at bounding box center [174, 143] width 116 height 16
